Goal: Transaction & Acquisition: Book appointment/travel/reservation

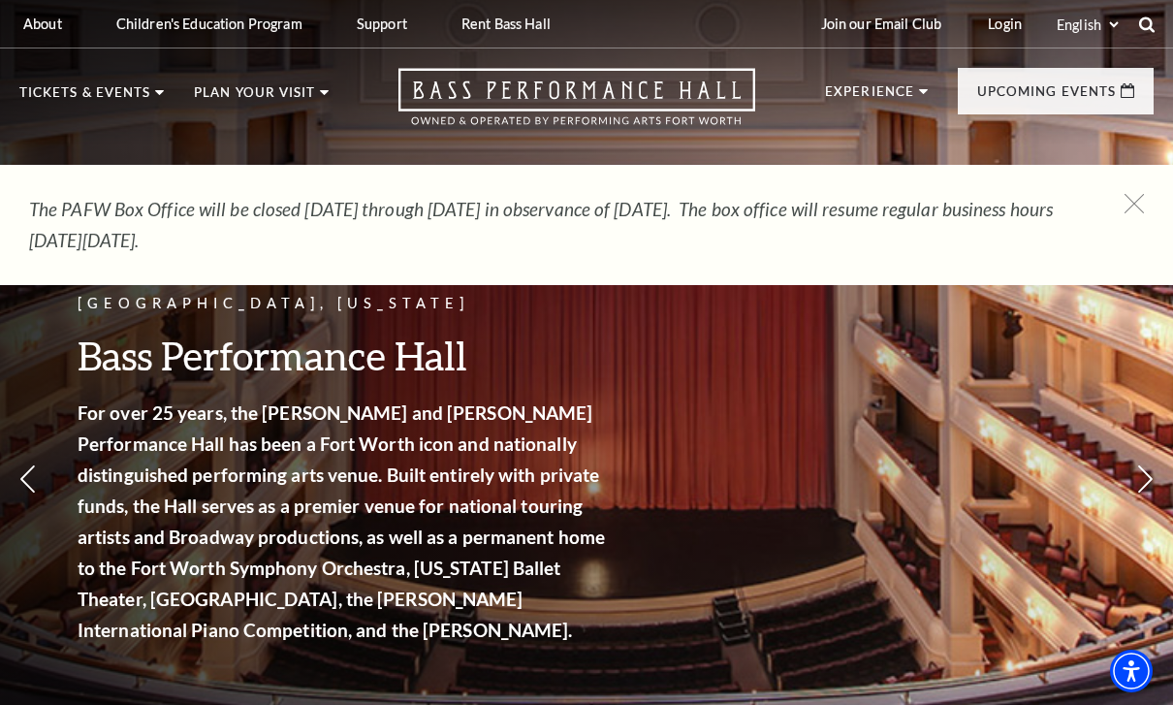
click at [1141, 23] on use at bounding box center [1147, 24] width 16 height 16
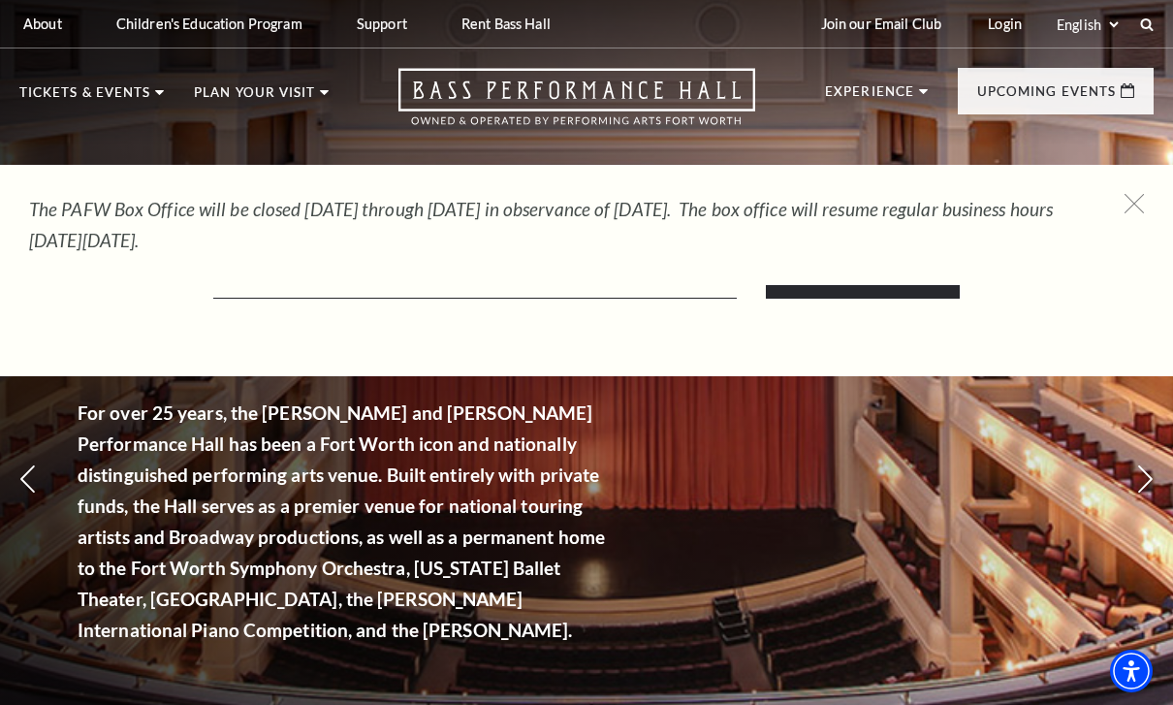
click at [621, 274] on div "The PAFW Box Office will be closed [DATE] through [DATE] in observance of [DATE…" at bounding box center [586, 225] width 1173 height 120
click at [627, 287] on input "Text field" at bounding box center [475, 279] width 524 height 40
type input "B"
type input "BACK TO THE FUTURE"
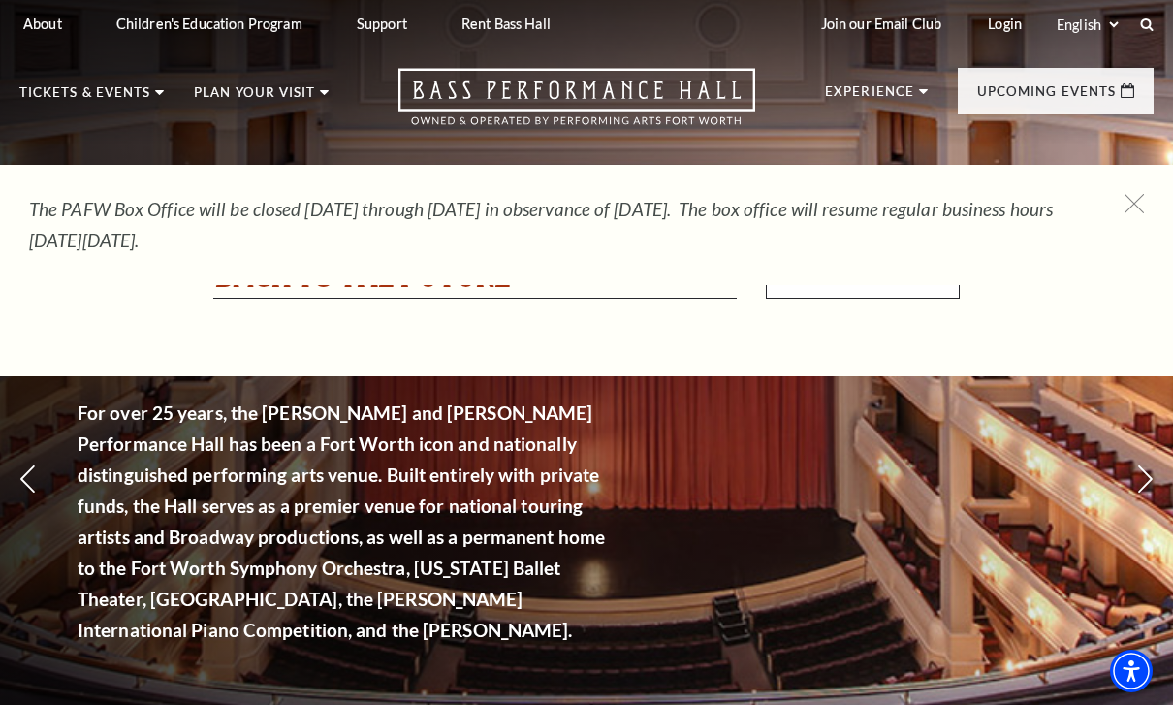
click at [899, 283] on input "Search" at bounding box center [863, 271] width 194 height 54
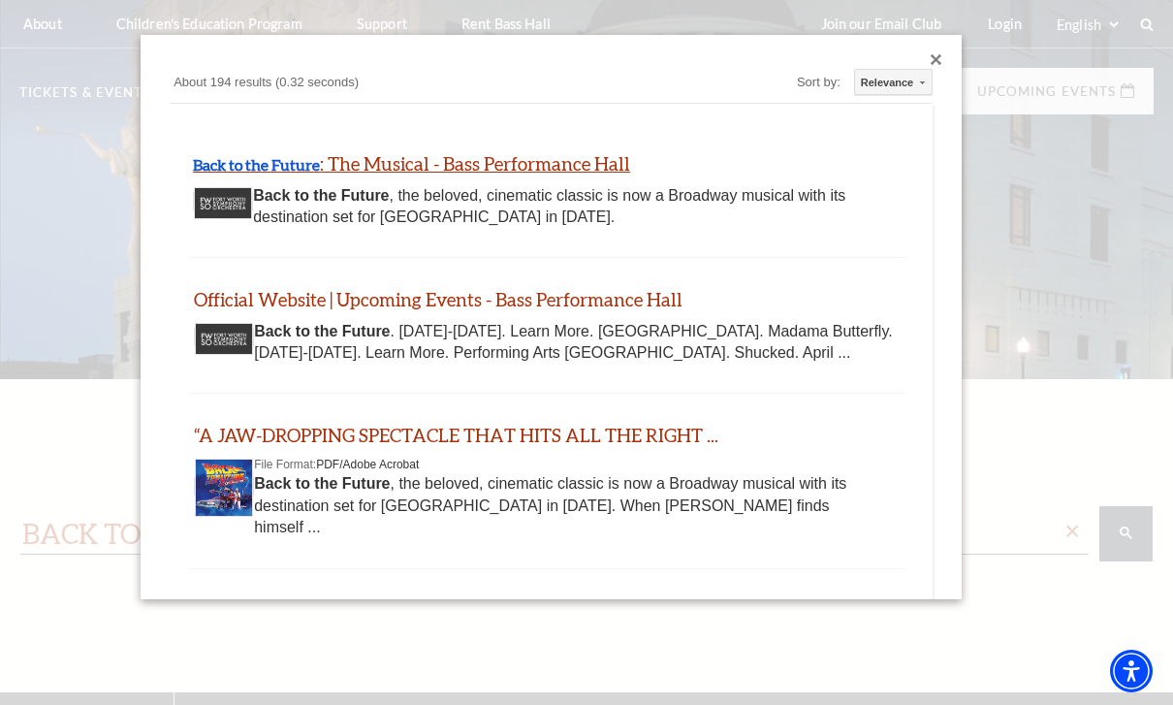
click at [562, 165] on link "Back to the Future : The Musical - Bass Performance Hall" at bounding box center [411, 163] width 437 height 22
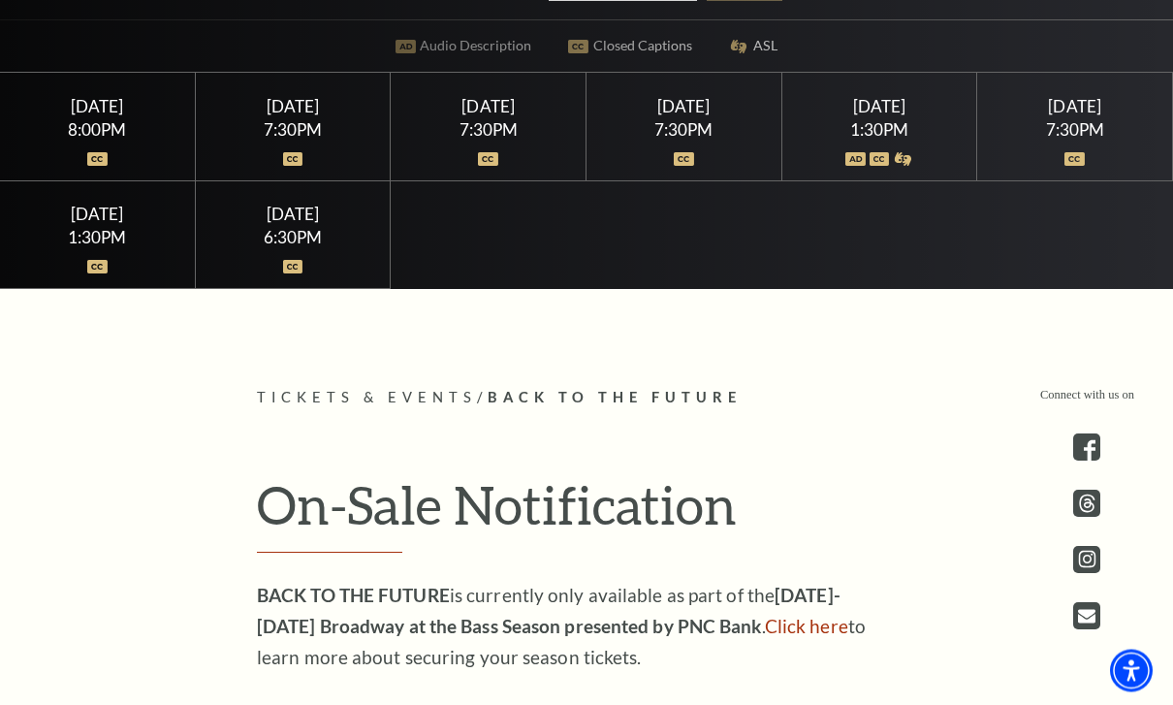
scroll to position [601, 0]
